Goal: Information Seeking & Learning: Learn about a topic

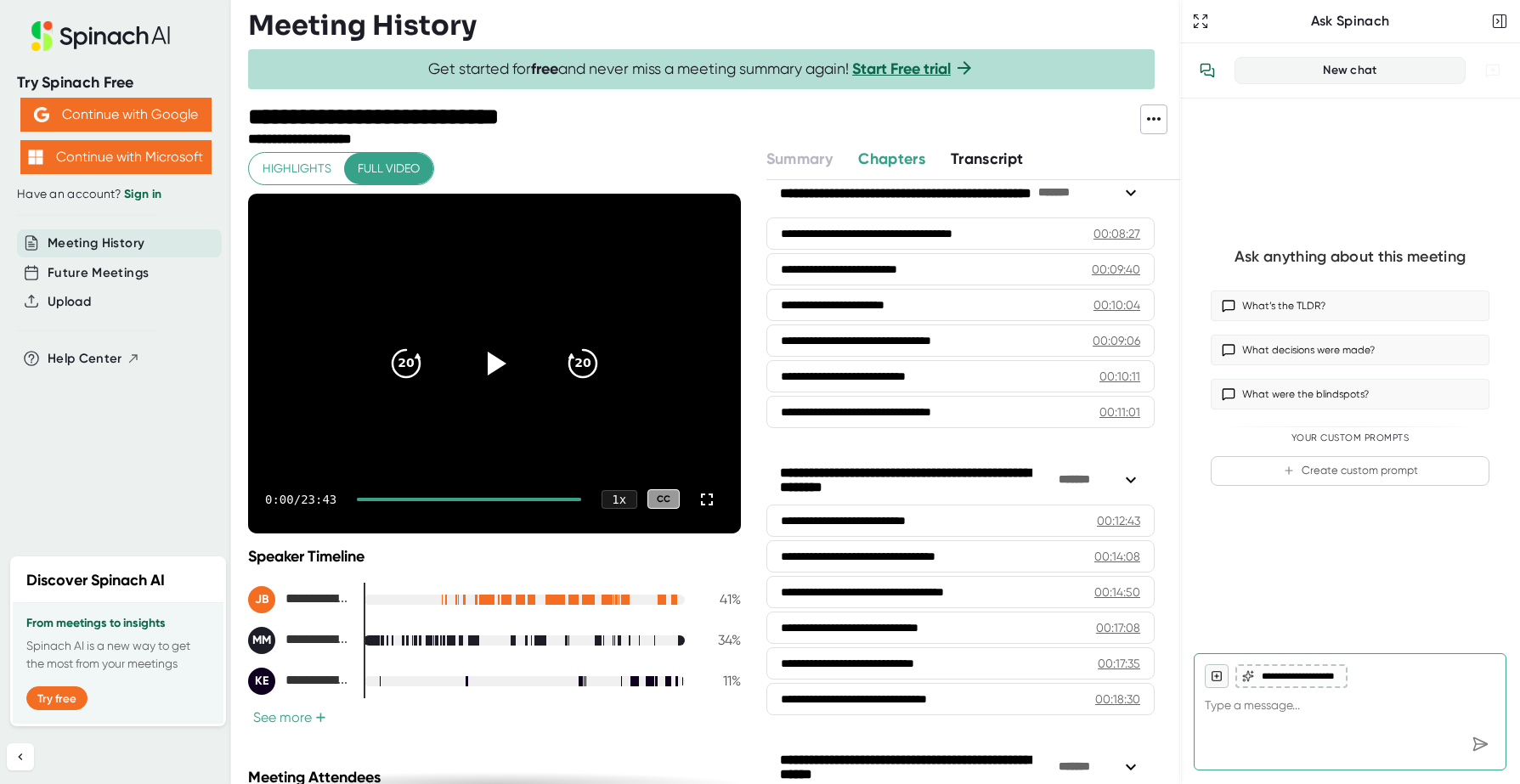
scroll to position [423, 0]
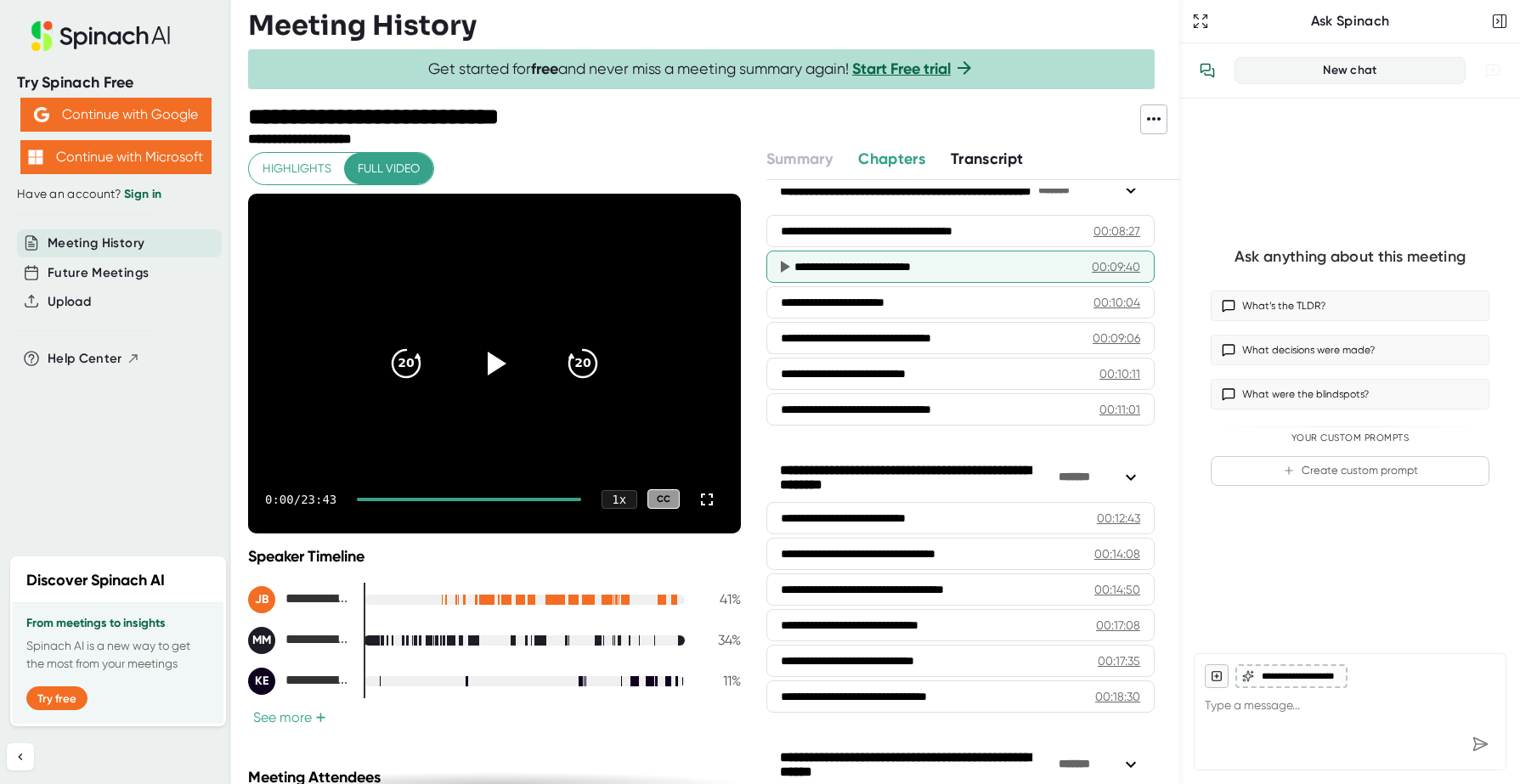
click at [1131, 263] on div "00:09:40" at bounding box center [1116, 267] width 48 height 17
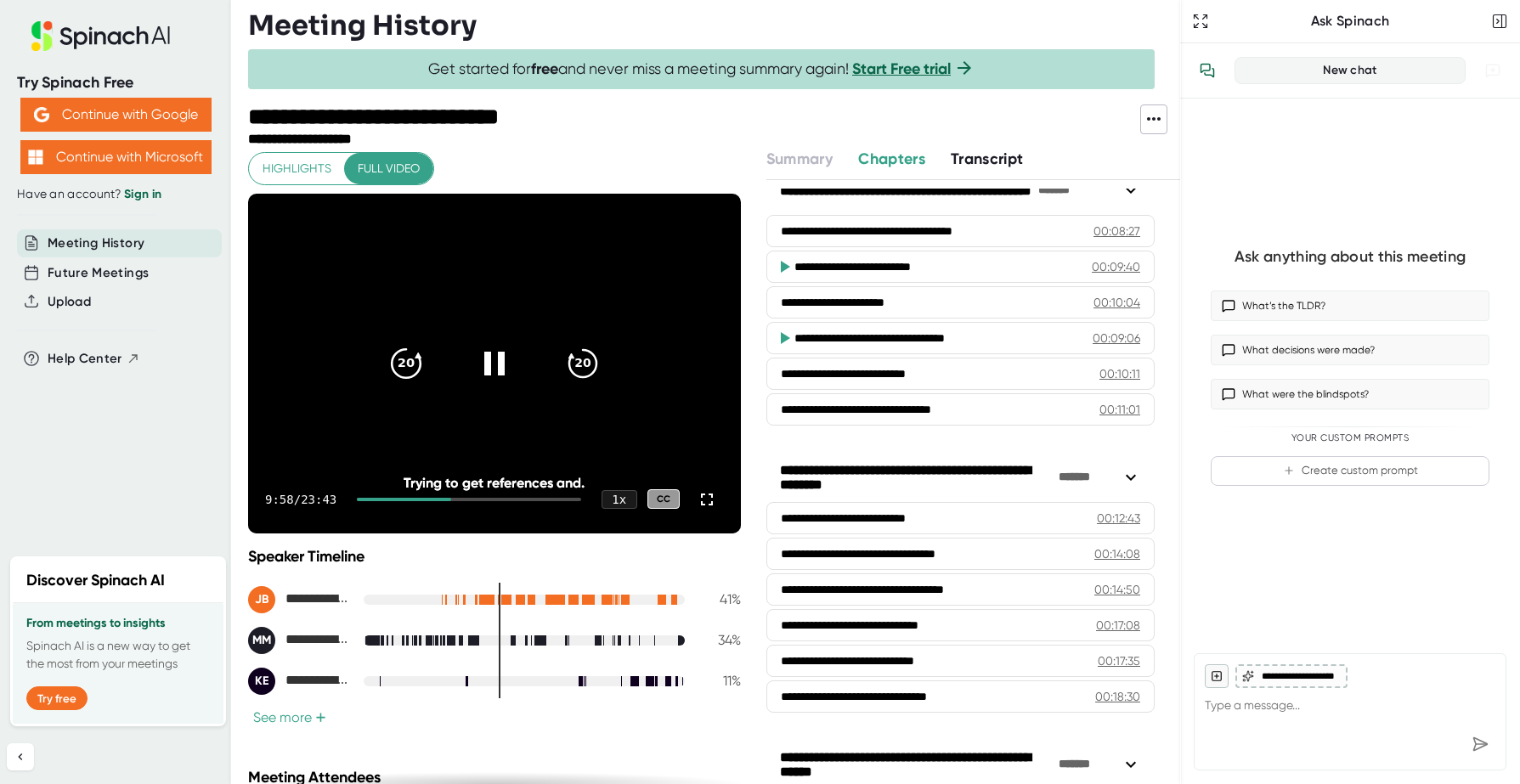
click at [410, 353] on icon "20" at bounding box center [405, 362] width 42 height 42
